Goal: Use online tool/utility: Utilize a website feature to perform a specific function

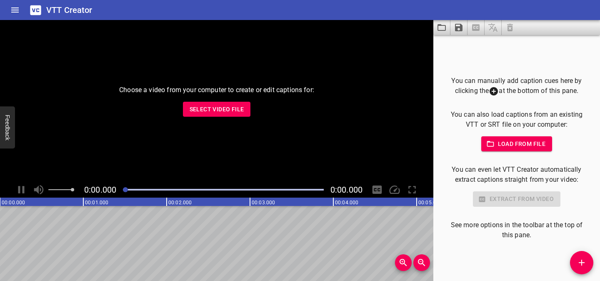
click at [215, 111] on span "Select Video File" at bounding box center [217, 109] width 55 height 10
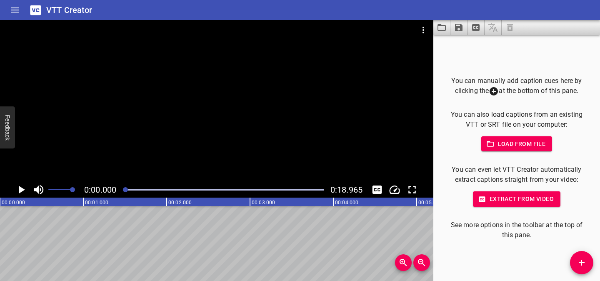
click at [521, 148] on span "Load from file" at bounding box center [517, 144] width 58 height 10
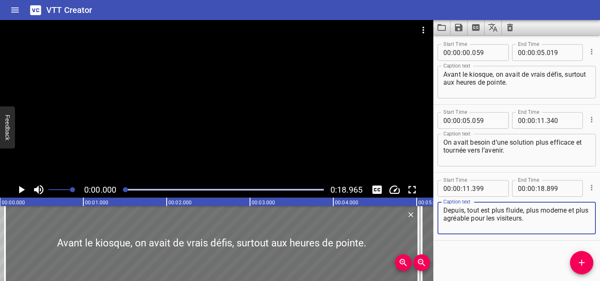
click at [22, 192] on icon "Play/Pause" at bounding box center [21, 189] width 12 height 12
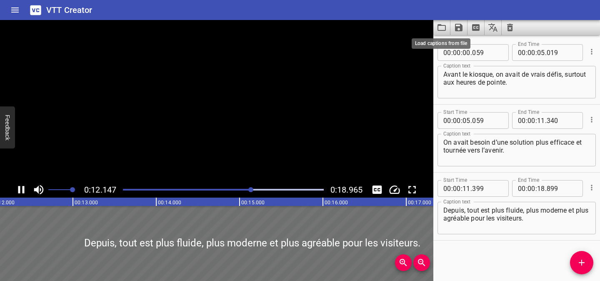
click at [442, 28] on icon "Load captions from file" at bounding box center [442, 27] width 10 height 10
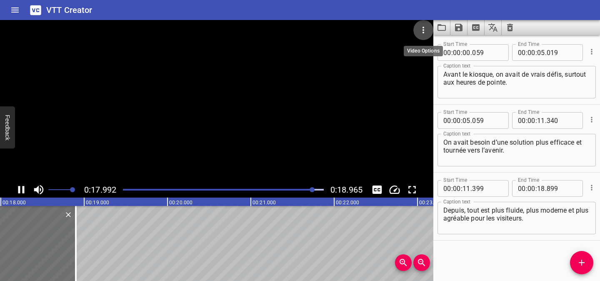
click at [427, 28] on icon "Video Options" at bounding box center [423, 30] width 10 height 10
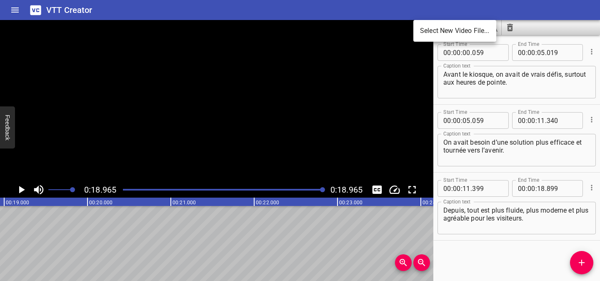
scroll to position [0, 1580]
click at [328, 143] on div at bounding box center [300, 140] width 600 height 281
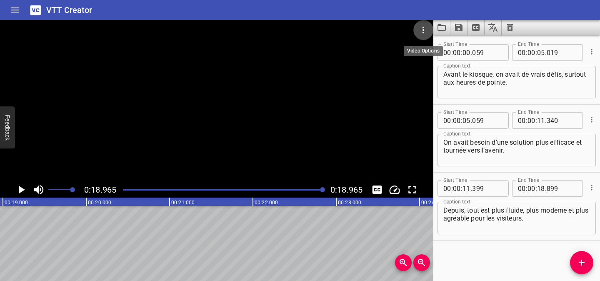
click at [426, 29] on icon "Video Options" at bounding box center [423, 30] width 10 height 10
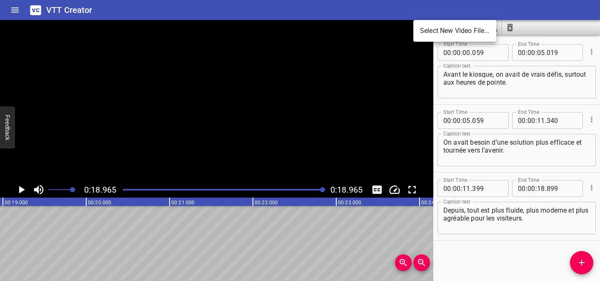
click at [17, 14] on div at bounding box center [300, 140] width 600 height 281
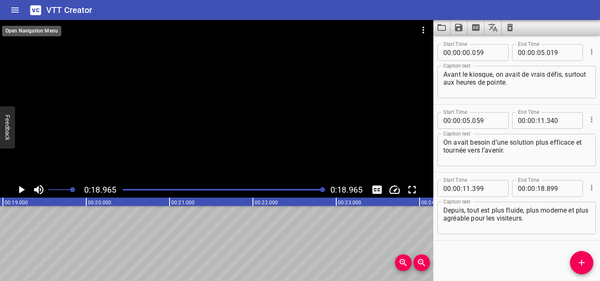
click at [16, 10] on icon "Home" at bounding box center [14, 9] width 7 height 5
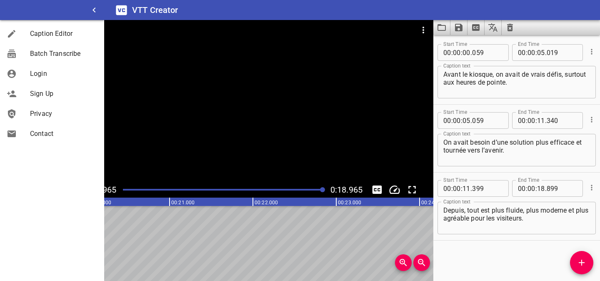
click at [182, 78] on div at bounding box center [216, 101] width 433 height 162
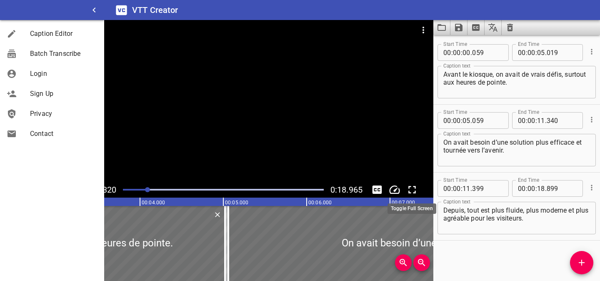
click at [414, 188] on icon "Toggle fullscreen" at bounding box center [412, 189] width 12 height 12
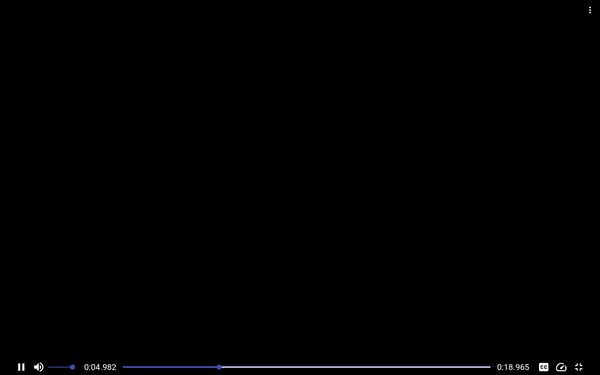
click at [594, 7] on icon "Video Options" at bounding box center [590, 10] width 10 height 10
click at [585, 10] on icon "Video Options" at bounding box center [590, 10] width 10 height 10
click at [589, 12] on icon "Video Options" at bounding box center [590, 10] width 2 height 7
click at [592, 3] on button "Video Options" at bounding box center [590, 10] width 20 height 20
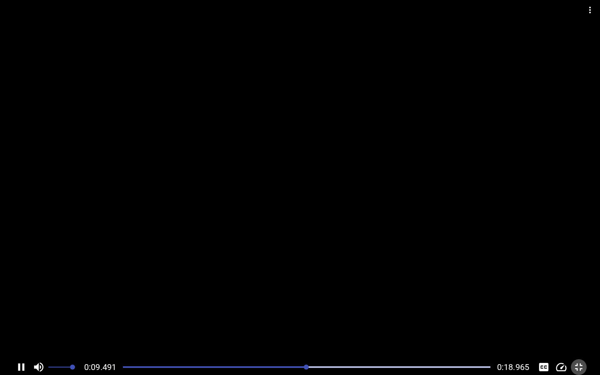
click at [578, 280] on icon "Toggle fullscreen" at bounding box center [578, 367] width 12 height 12
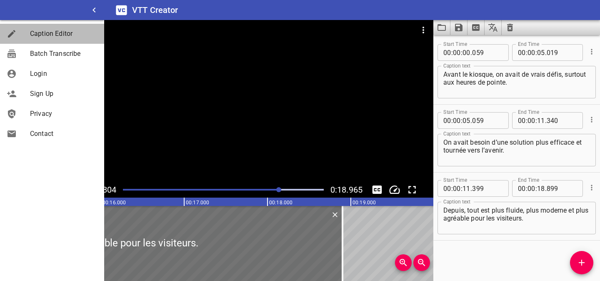
click at [42, 27] on link "Caption Editor" at bounding box center [52, 34] width 104 height 20
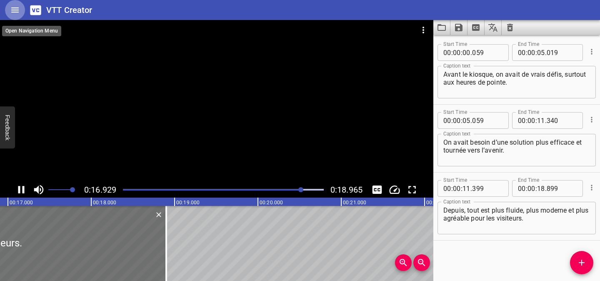
click at [13, 12] on icon "Home" at bounding box center [15, 10] width 10 height 10
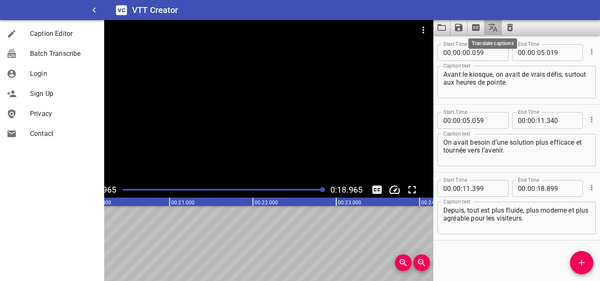
click at [494, 28] on icon "Translate captions" at bounding box center [492, 27] width 9 height 8
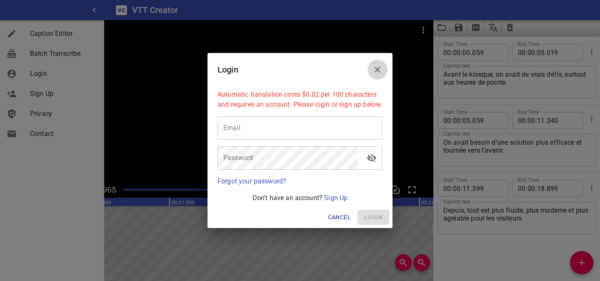
click at [373, 68] on icon "Close" at bounding box center [377, 70] width 10 height 10
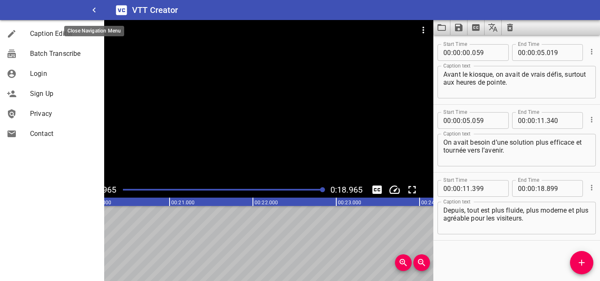
click at [97, 9] on icon "button" at bounding box center [94, 10] width 10 height 10
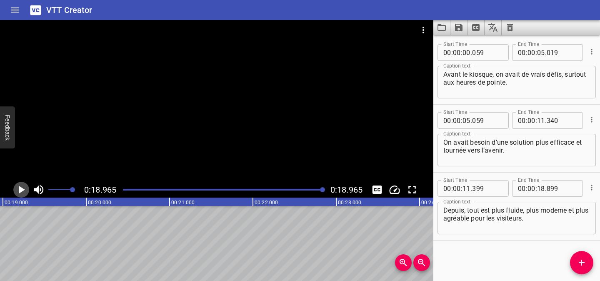
click at [24, 191] on icon "Play/Pause" at bounding box center [21, 189] width 12 height 12
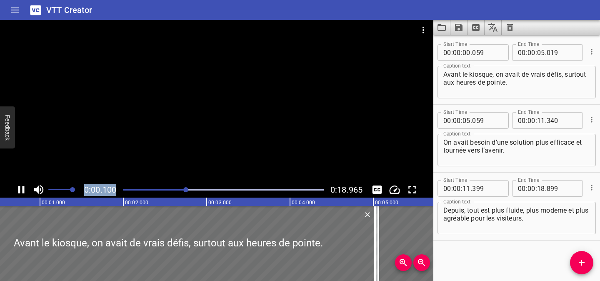
drag, startPoint x: 299, startPoint y: 191, endPoint x: 187, endPoint y: 170, distance: 113.5
click at [187, 170] on div "0:00.100 0:18.965" at bounding box center [216, 108] width 433 height 177
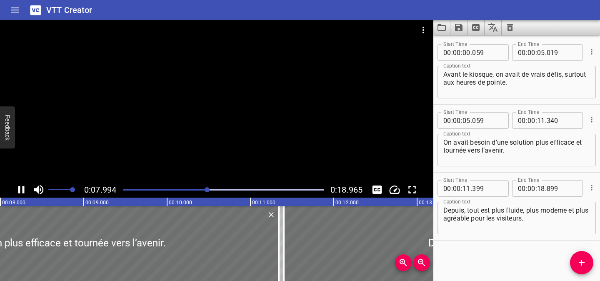
click at [271, 115] on div at bounding box center [216, 101] width 433 height 162
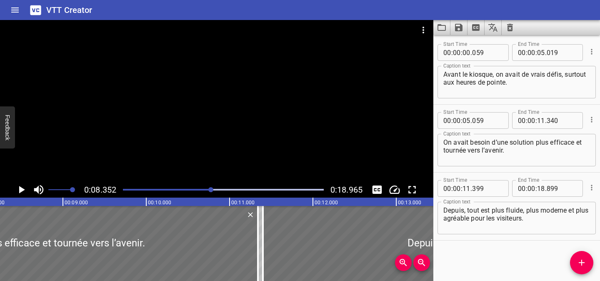
scroll to position [0, 696]
